Goal: Understand process/instructions: Learn how to perform a task or action

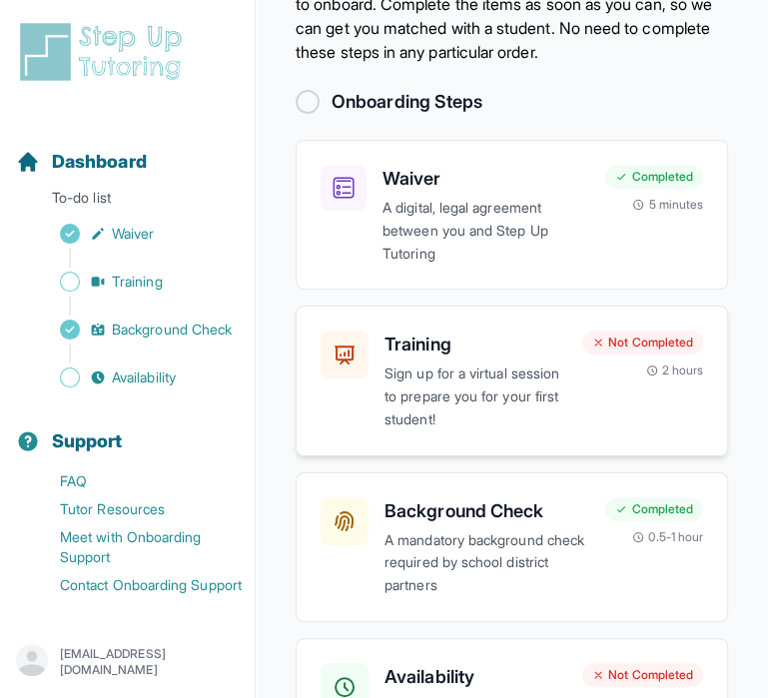
scroll to position [271, 0]
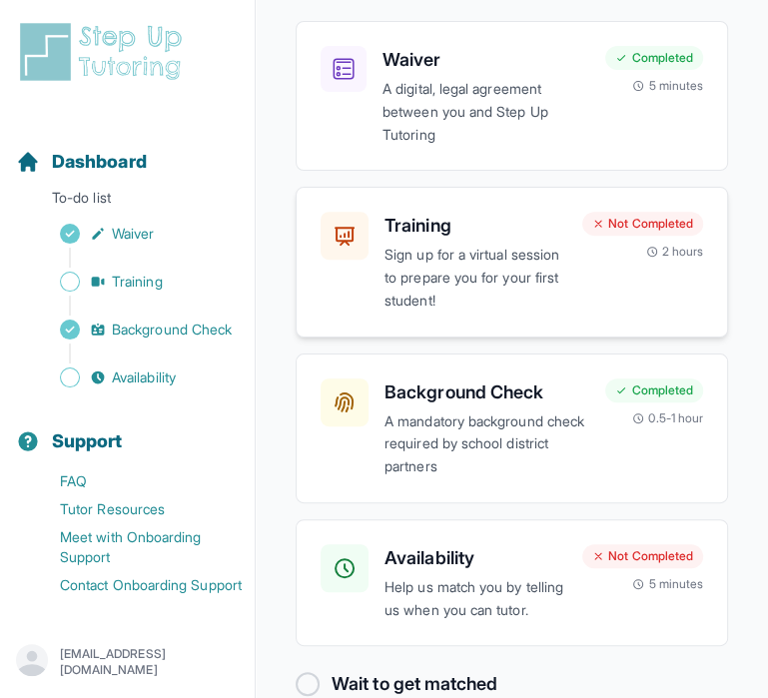
click at [458, 274] on p "Sign up for a virtual session to prepare you for your first student!" at bounding box center [476, 278] width 182 height 68
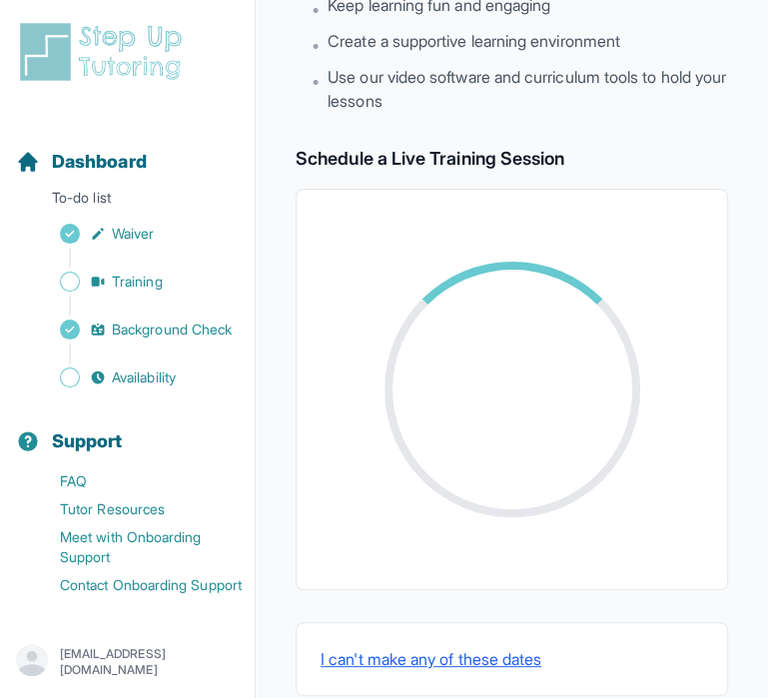
scroll to position [308, 0]
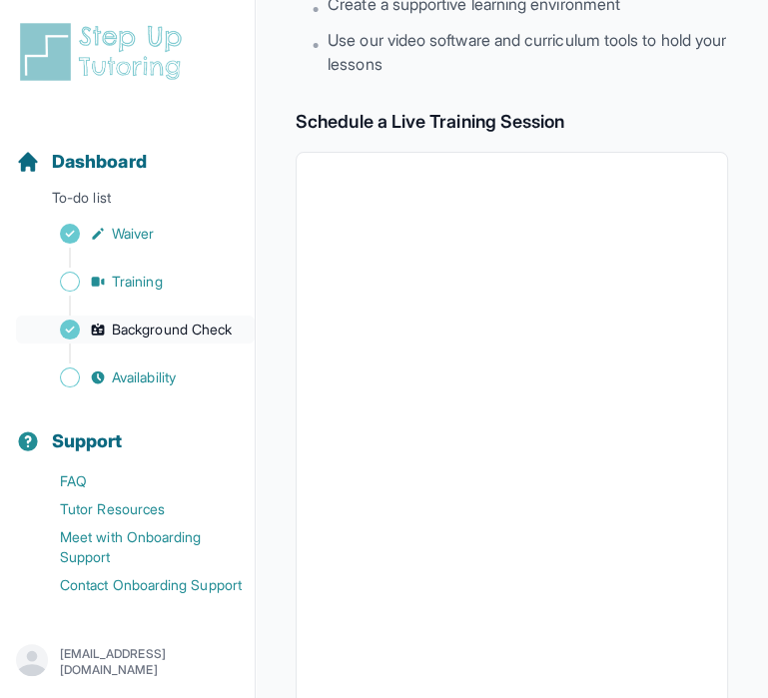
click at [119, 340] on span "Background Check" at bounding box center [172, 330] width 120 height 20
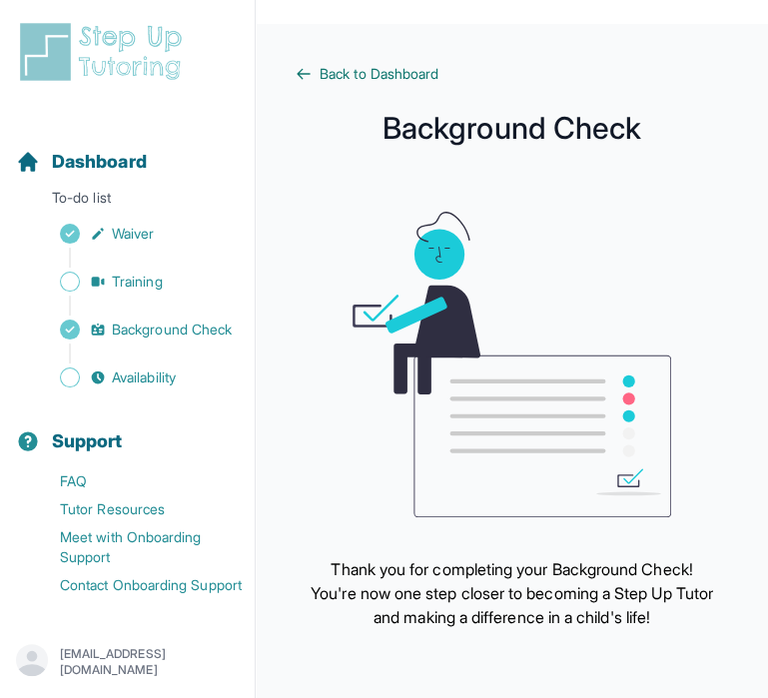
click at [368, 70] on span "Back to Dashboard" at bounding box center [379, 74] width 119 height 20
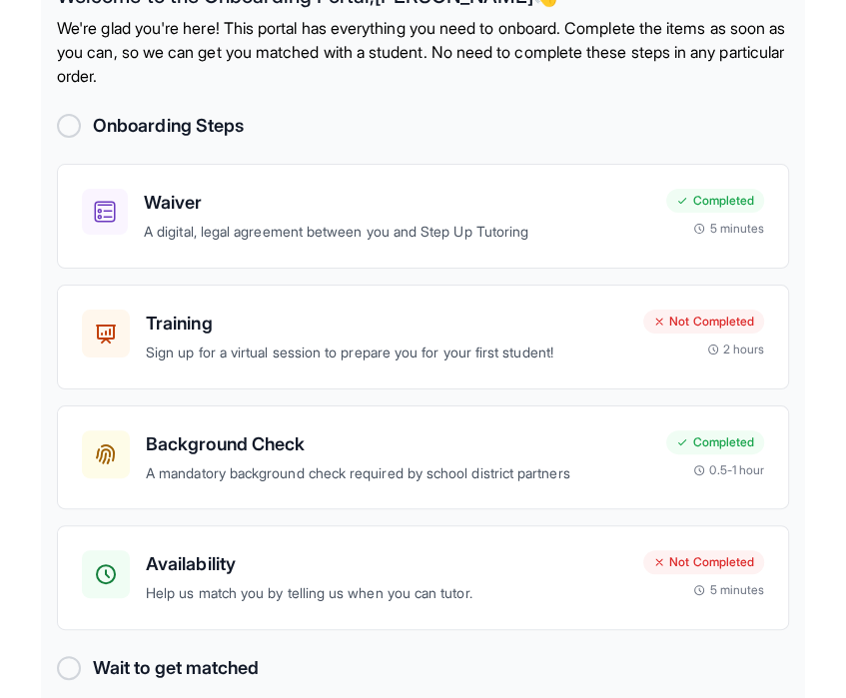
scroll to position [217, 0]
